Goal: Task Accomplishment & Management: Manage account settings

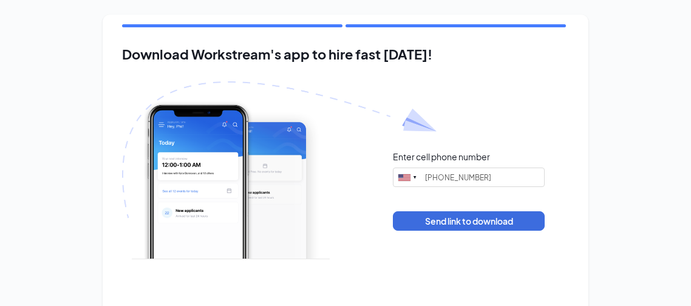
type input "[PHONE_NUMBER]"
click at [627, 276] on div "Download Workstream's app to hire fast [DATE]! Enter cell phone number [GEOGRAP…" at bounding box center [345, 184] width 691 height 368
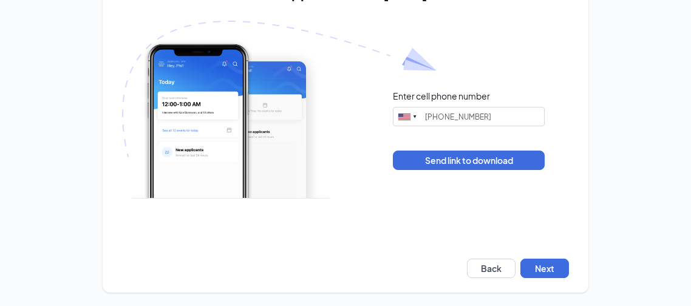
scroll to position [61, 0]
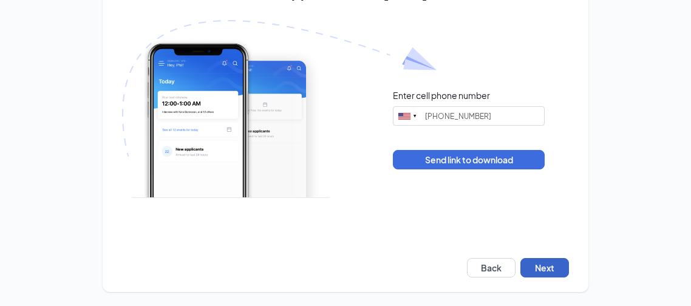
click at [540, 265] on button "Next" at bounding box center [544, 267] width 49 height 19
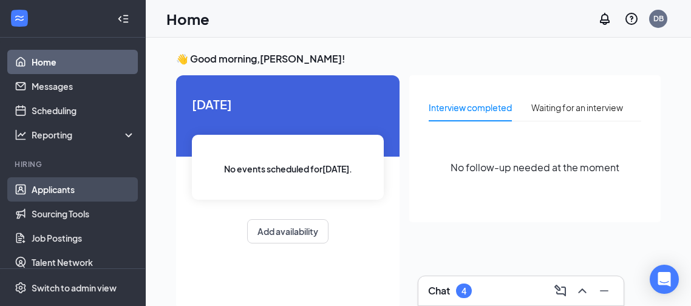
click at [55, 194] on link "Applicants" at bounding box center [84, 189] width 104 height 24
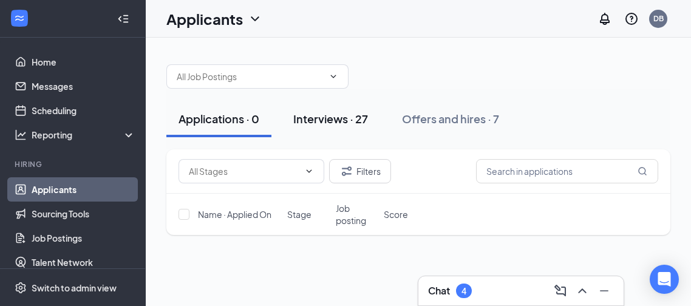
click at [351, 118] on div "Interviews · 27" at bounding box center [330, 118] width 75 height 15
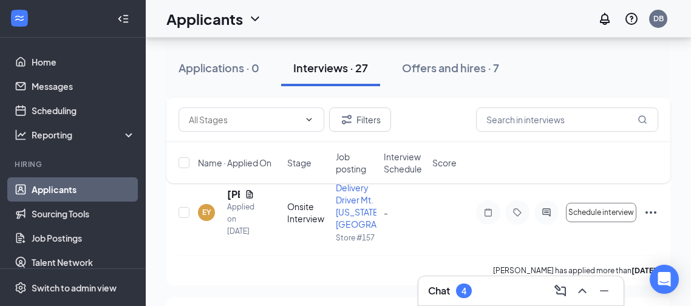
scroll to position [1189, 0]
click at [236, 188] on div "Filters Name · Applied On Stage Job posting Interview Schedule Score" at bounding box center [418, 147] width 504 height 98
click at [350, 199] on span "Delivery Driver Mt. [US_STATE], [GEOGRAPHIC_DATA]" at bounding box center [380, 203] width 89 height 47
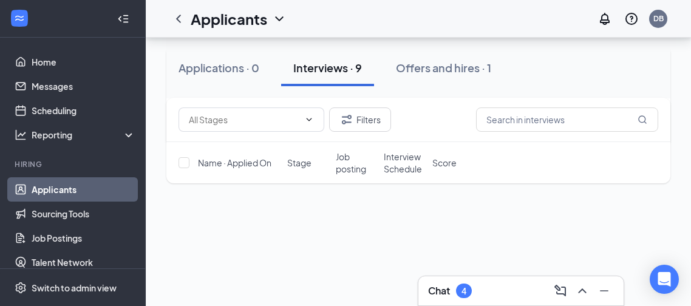
scroll to position [1152, 0]
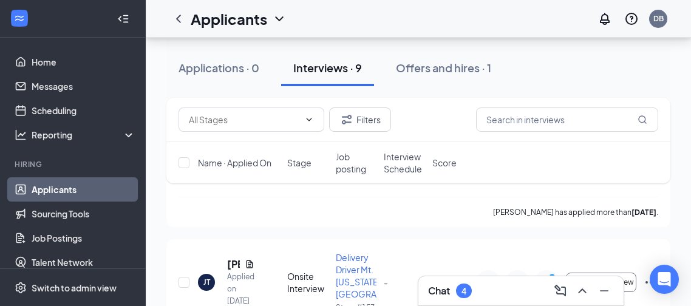
scroll to position [1079, 0]
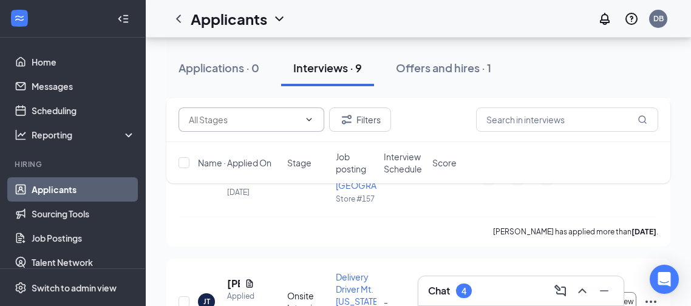
click at [267, 124] on input "text" at bounding box center [244, 119] width 111 height 13
click at [584, 117] on input "text" at bounding box center [567, 119] width 182 height 24
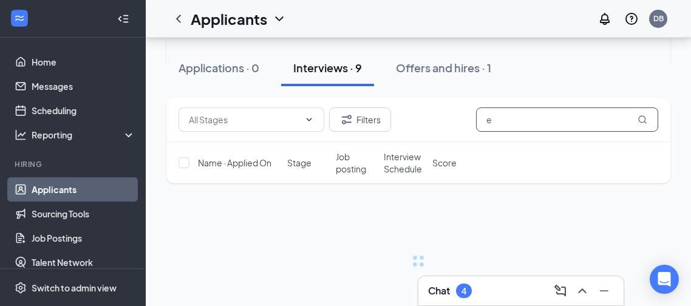
scroll to position [74, 0]
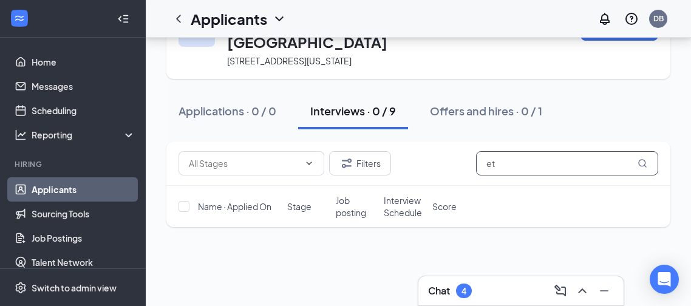
type input "e"
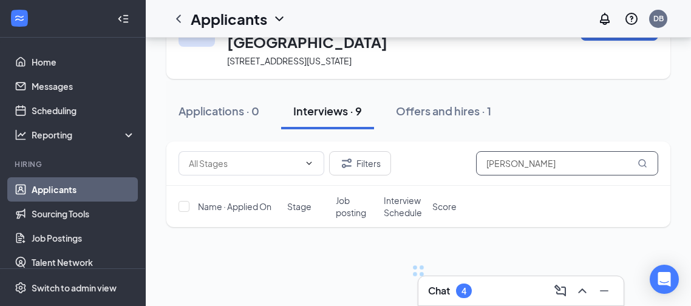
type input "[PERSON_NAME]"
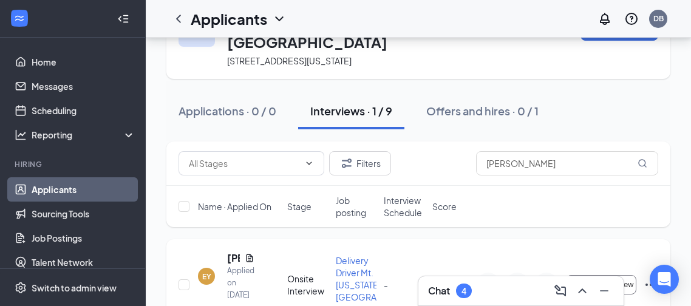
click at [604, 251] on div "EY [PERSON_NAME] Applied on [DATE] Found in resume Onsite Interview Delivery Dr…" at bounding box center [419, 290] width 480 height 79
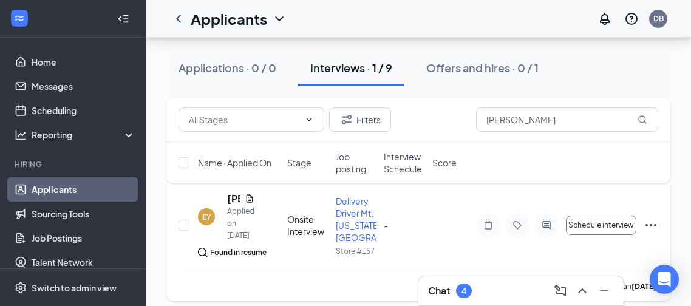
scroll to position [134, 0]
click at [648, 217] on icon "Ellipses" at bounding box center [651, 224] width 15 height 15
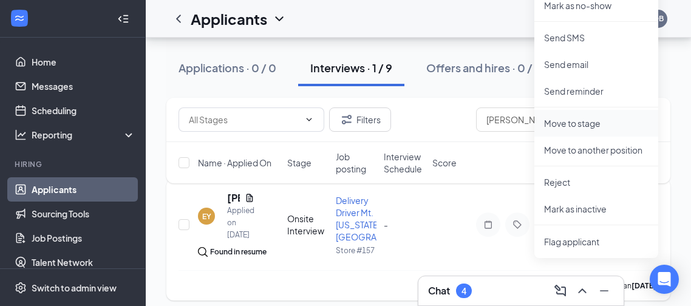
click at [570, 124] on p "Move to stage" at bounding box center [596, 123] width 104 height 12
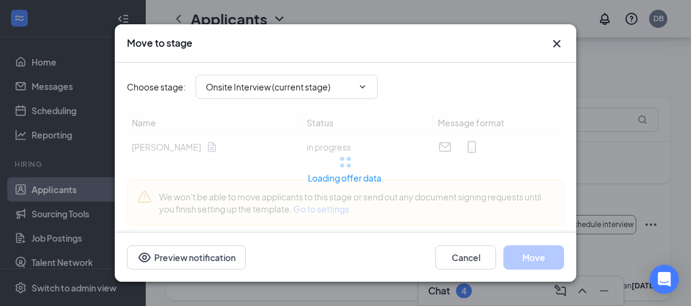
type input "MVR Background Check (next stage)"
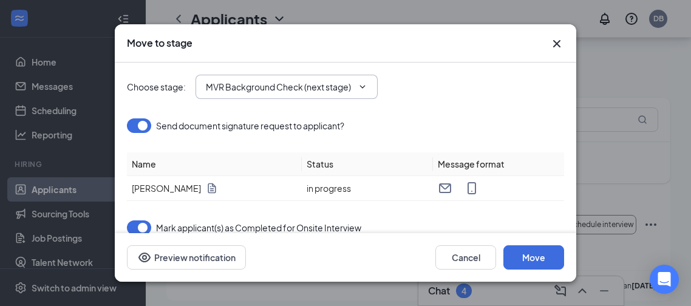
click at [363, 87] on icon "ChevronDown" at bounding box center [363, 87] width 10 height 10
click at [538, 263] on button "Move" at bounding box center [533, 257] width 61 height 24
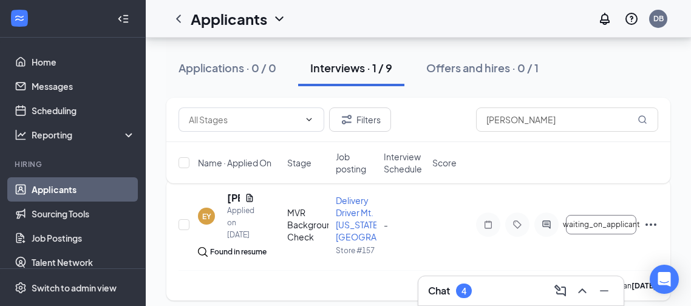
click at [648, 217] on icon "Ellipses" at bounding box center [651, 224] width 15 height 15
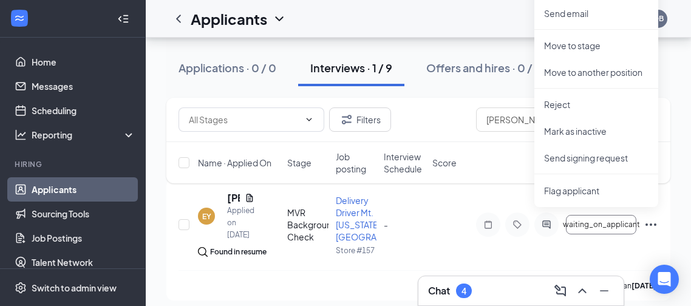
click at [162, 270] on div "Delivery Driver Mt. [US_STATE], [GEOGRAPHIC_DATA] [STREET_ADDRESS][US_STATE] Ad…" at bounding box center [418, 109] width 545 height 411
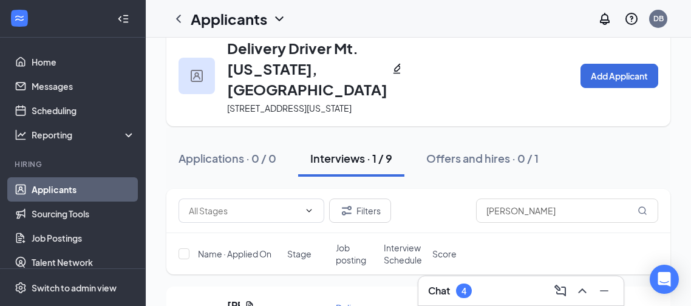
scroll to position [12, 0]
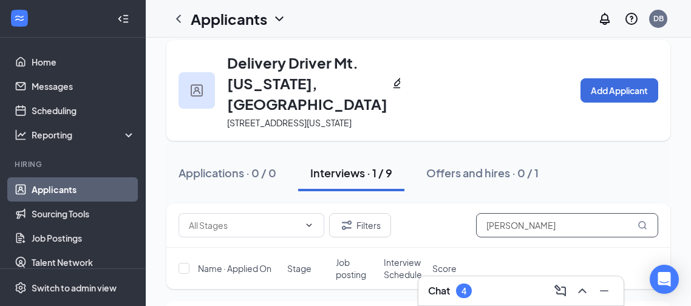
click at [514, 225] on input "[PERSON_NAME]" at bounding box center [567, 225] width 182 height 24
type input "y"
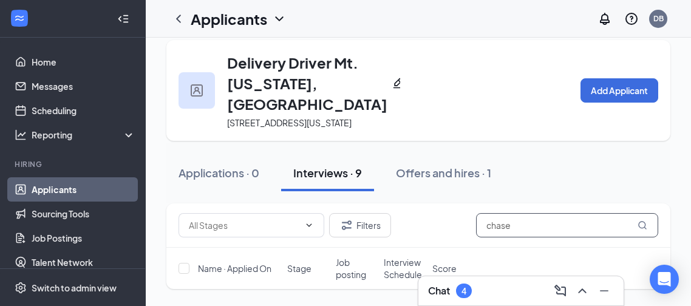
type input "chase"
click at [673, 227] on div "Delivery Driver Mt. [US_STATE], [GEOGRAPHIC_DATA] [STREET_ADDRESS][US_STATE] Ad…" at bounding box center [418, 202] width 545 height 352
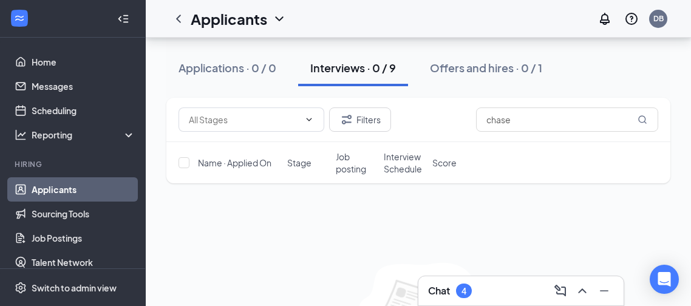
scroll to position [147, 0]
click at [355, 68] on div "Interviews · 0 / 9" at bounding box center [353, 67] width 86 height 15
click at [472, 67] on div "Offers and hires · 0 / 1" at bounding box center [486, 67] width 112 height 15
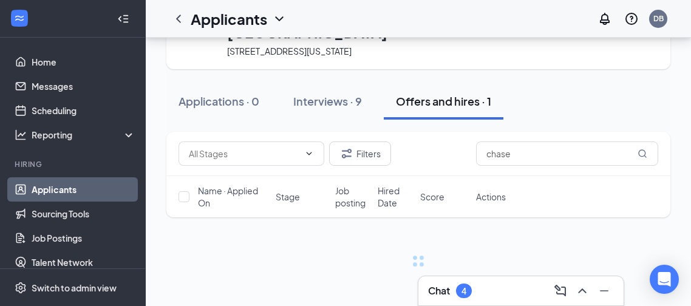
scroll to position [74, 0]
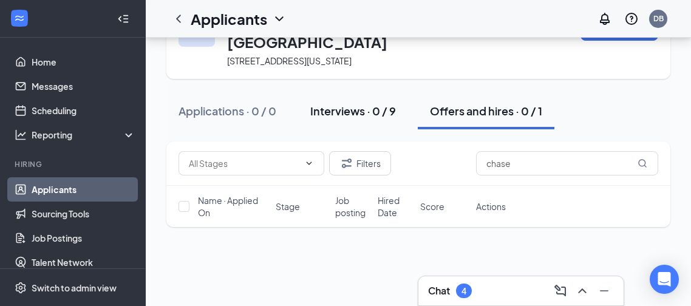
click at [395, 103] on div "Interviews · 0 / 9" at bounding box center [353, 110] width 86 height 15
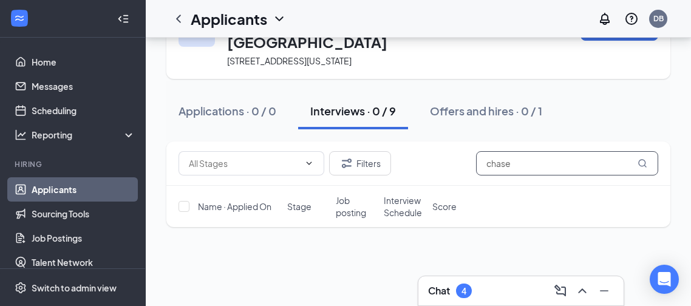
click at [553, 157] on input "chase" at bounding box center [567, 163] width 182 height 24
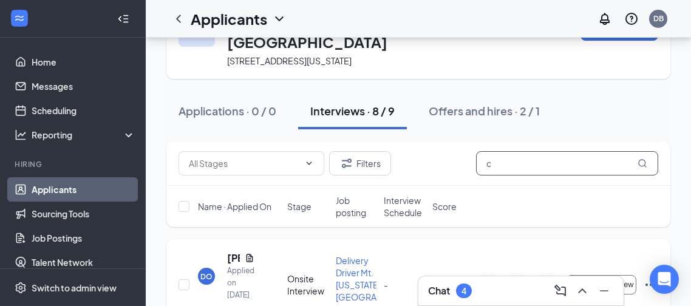
type input "c"
click at [434, 239] on div "DO [PERSON_NAME] Applied on [DATE] Found in resume Onsite Interview Delivery Dr…" at bounding box center [418, 299] width 504 height 121
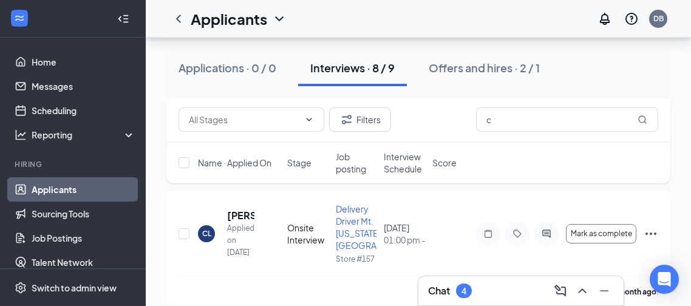
scroll to position [749, 0]
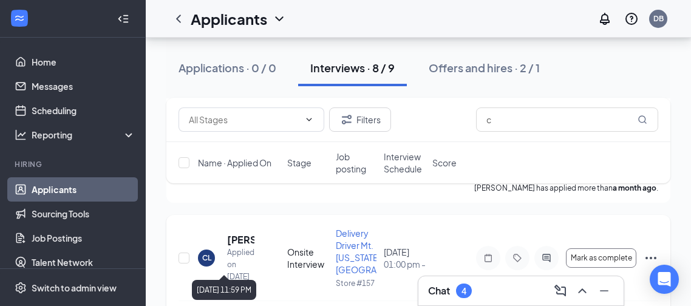
click at [241, 247] on div "Applied on [DATE]" at bounding box center [240, 265] width 27 height 36
click at [209, 253] on div "CL" at bounding box center [206, 258] width 9 height 10
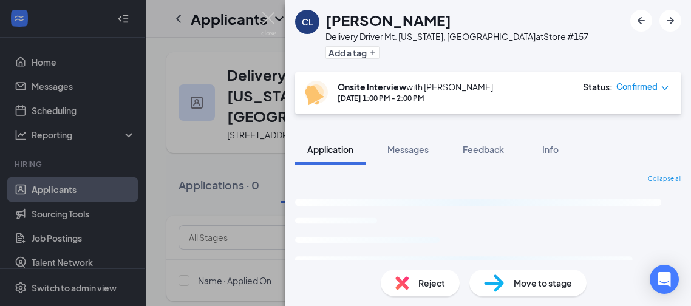
click at [267, 21] on img at bounding box center [268, 24] width 15 height 24
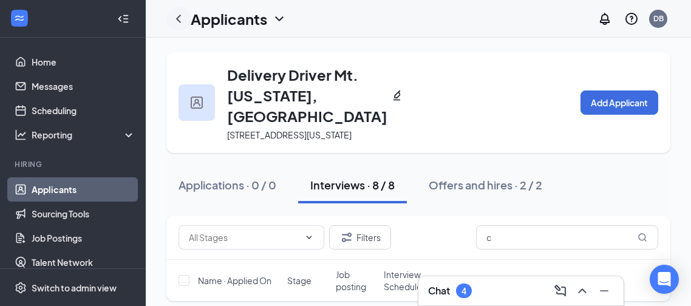
click at [177, 20] on icon "ChevronLeft" at bounding box center [178, 19] width 15 height 15
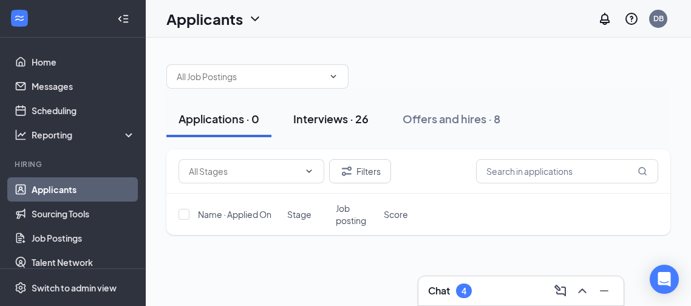
click at [353, 123] on div "Interviews · 26" at bounding box center [330, 118] width 75 height 15
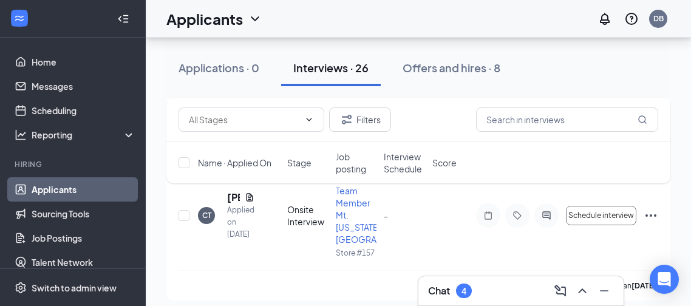
scroll to position [485, 0]
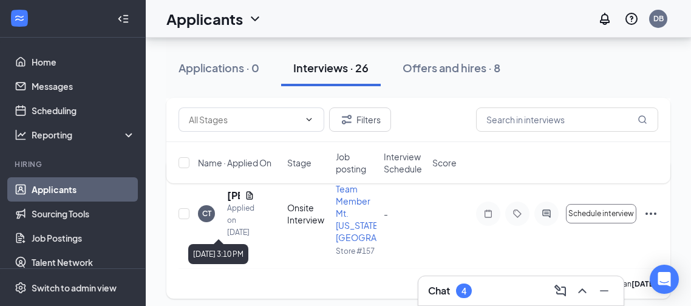
click at [249, 208] on div "Applied on [DATE]" at bounding box center [240, 220] width 27 height 36
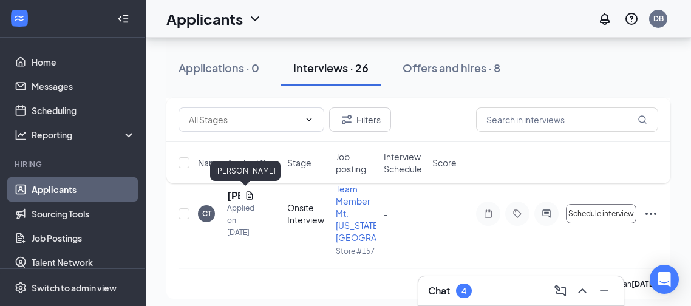
click at [223, 191] on div "Filters Name · Applied On Stage Job posting Interview Schedule Score" at bounding box center [418, 147] width 504 height 98
click at [233, 194] on div "Filters Name · Applied On Stage Job posting Interview Schedule Score" at bounding box center [418, 147] width 504 height 98
click at [250, 196] on icon "Document" at bounding box center [250, 196] width 10 height 10
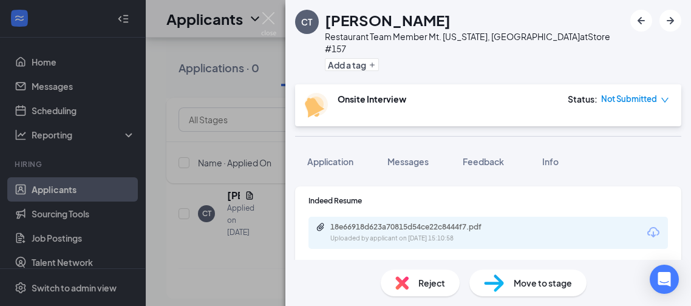
click at [163, 188] on div "CT Chase Taul Restaurant Team Member Mt. Washington, KY at Store #157 Add a tag…" at bounding box center [345, 153] width 691 height 306
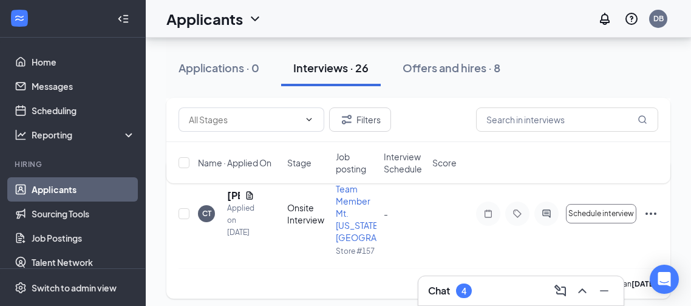
click at [650, 215] on icon "Ellipses" at bounding box center [651, 213] width 15 height 15
